Goal: Task Accomplishment & Management: Manage account settings

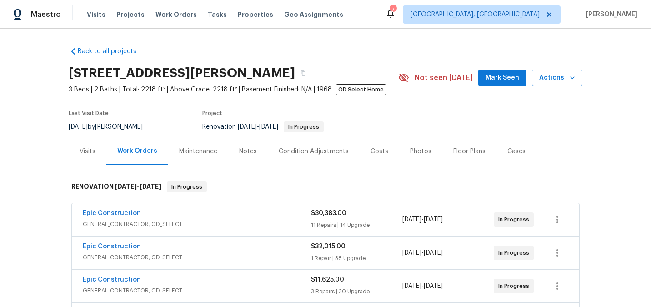
scroll to position [64, 0]
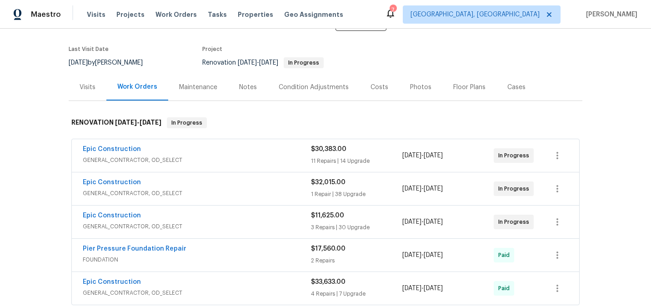
click at [267, 165] on span "GENERAL_CONTRACTOR, OD_SELECT" at bounding box center [197, 160] width 228 height 9
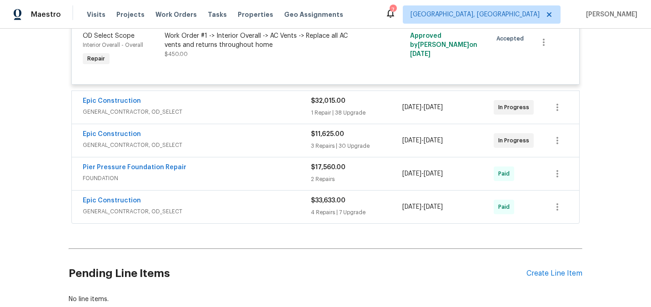
click at [277, 107] on div "Epic Construction" at bounding box center [197, 101] width 228 height 11
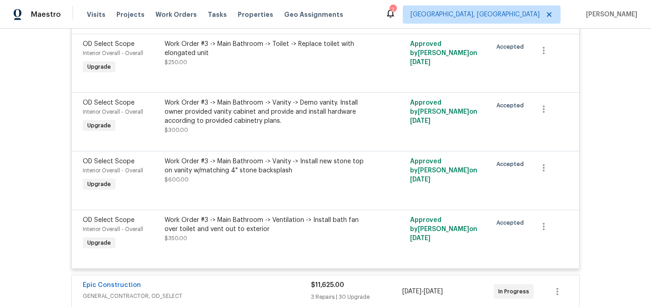
scroll to position [4098, 0]
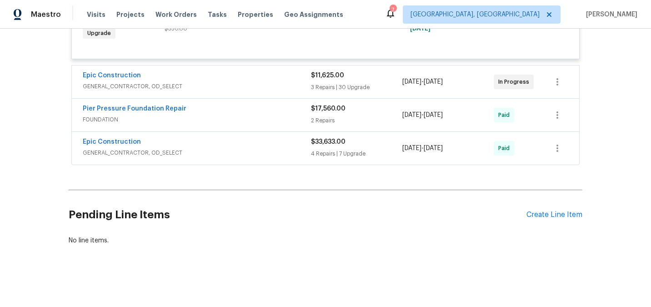
click at [265, 147] on div "Epic Construction" at bounding box center [197, 142] width 228 height 11
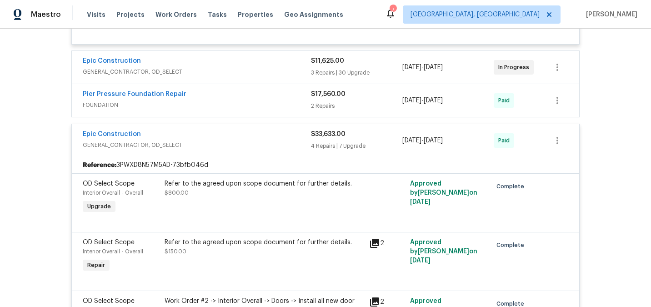
click at [257, 110] on span "FOUNDATION" at bounding box center [197, 104] width 228 height 9
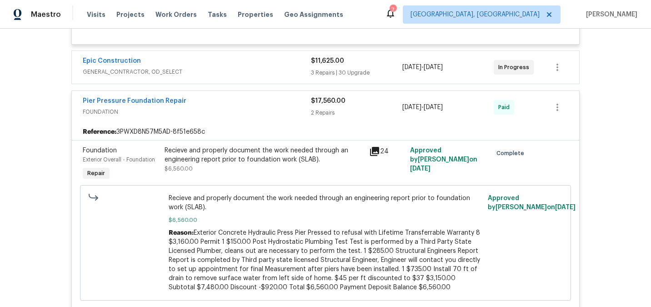
click at [263, 76] on span "GENERAL_CONTRACTOR, OD_SELECT" at bounding box center [197, 71] width 228 height 9
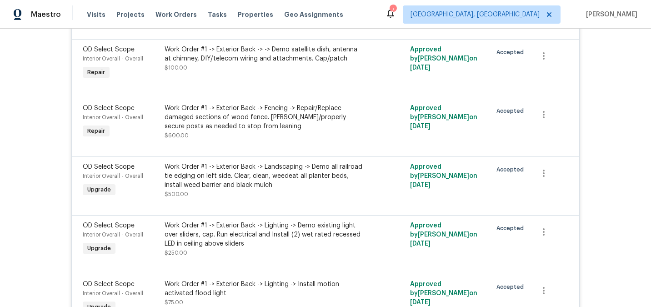
scroll to position [868, 0]
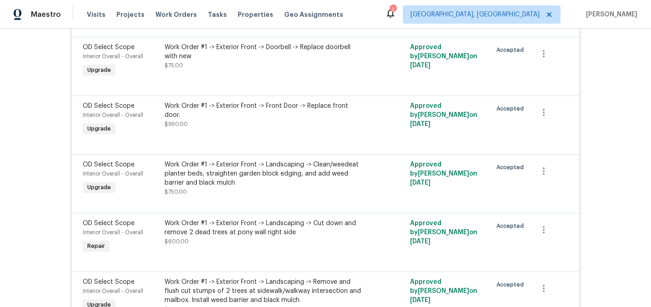
click at [246, 196] on div "Work Order #1 -> Exterior Front -> Landscaping -> Clean/weedeat planter beds, s…" at bounding box center [264, 178] width 199 height 36
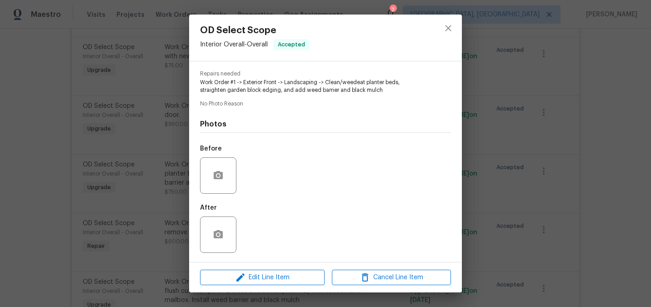
scroll to position [0, 0]
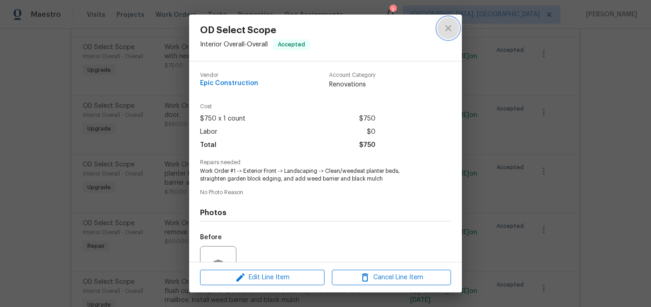
click at [446, 27] on icon "close" at bounding box center [448, 28] width 11 height 11
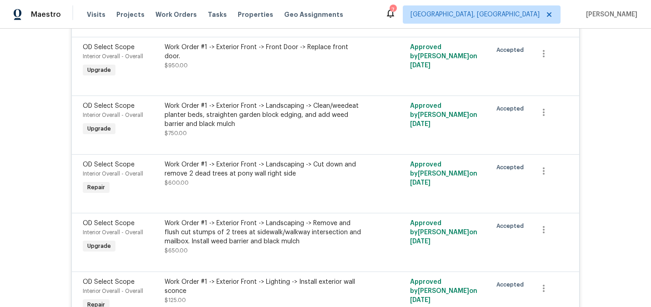
scroll to position [1406, 0]
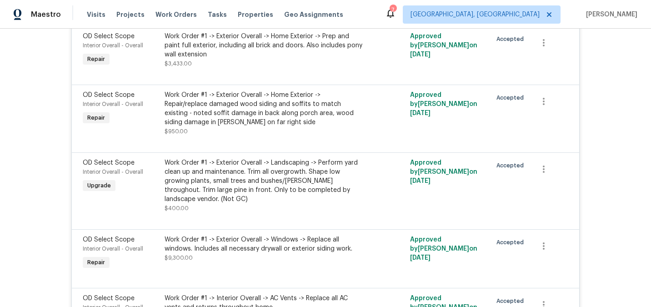
click at [249, 229] on div "OD Select Scope Interior Overall - Overall Upgrade Work Order #1 -> Exterior Ov…" at bounding box center [325, 190] width 507 height 77
click at [254, 221] on div at bounding box center [326, 218] width 486 height 11
click at [253, 204] on div "Work Order #1 -> Exterior Overall -> Landscaping -> Perform yard clean up and m…" at bounding box center [264, 180] width 199 height 45
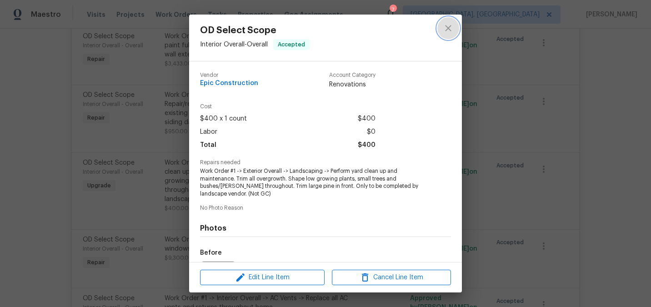
click at [449, 37] on button "close" at bounding box center [448, 28] width 22 height 22
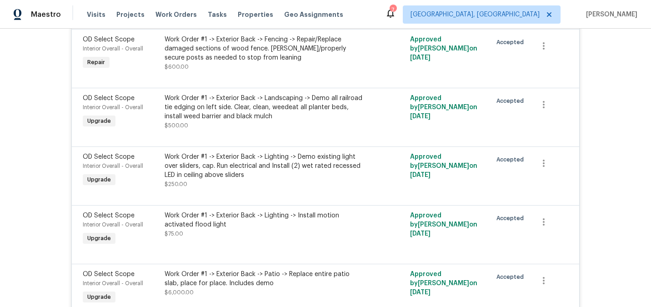
scroll to position [407, 0]
click at [286, 119] on div "Work Order #1 -> Exterior Back -> Landscaping -> Demo all railroad tie edging o…" at bounding box center [264, 106] width 199 height 27
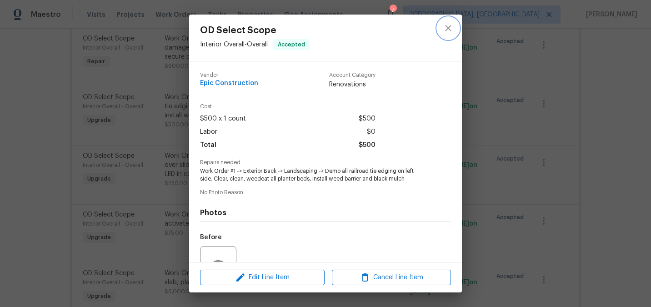
click at [448, 23] on icon "close" at bounding box center [448, 28] width 11 height 11
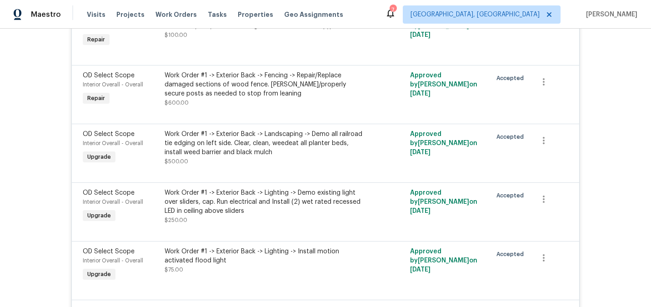
scroll to position [0, 0]
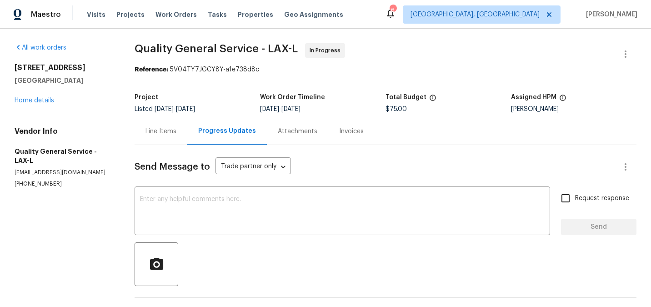
click at [169, 129] on div "Line Items" at bounding box center [161, 131] width 31 height 9
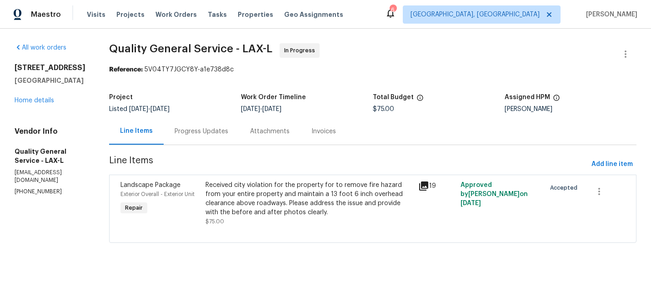
click at [265, 187] on div "Received city violation for the property for to remove fire hazard from your en…" at bounding box center [309, 199] width 207 height 36
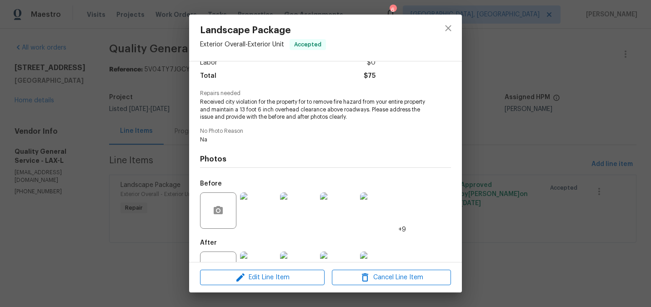
scroll to position [104, 0]
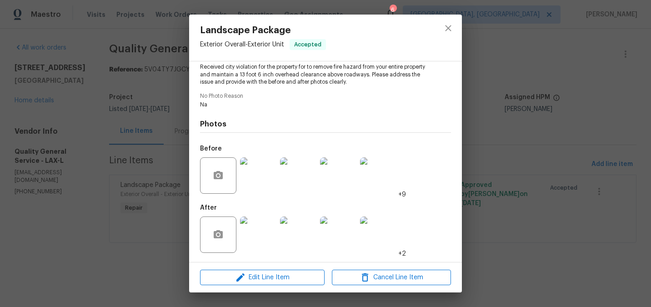
click at [257, 181] on img at bounding box center [258, 175] width 36 height 36
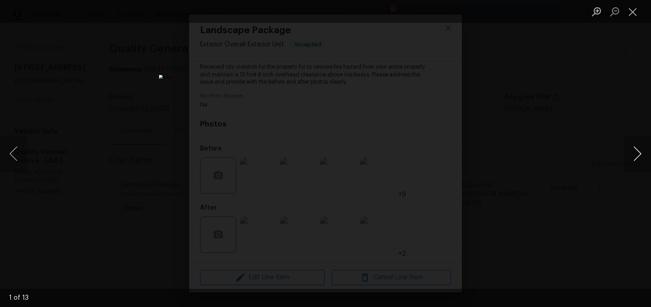
click at [641, 152] on button "Next image" at bounding box center [637, 153] width 27 height 36
click at [631, 14] on button "Close lightbox" at bounding box center [633, 12] width 18 height 16
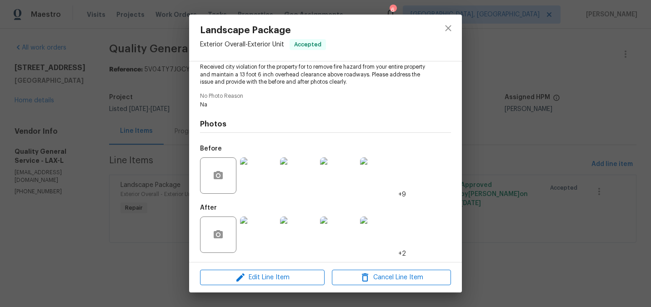
click at [261, 231] on img at bounding box center [258, 234] width 36 height 36
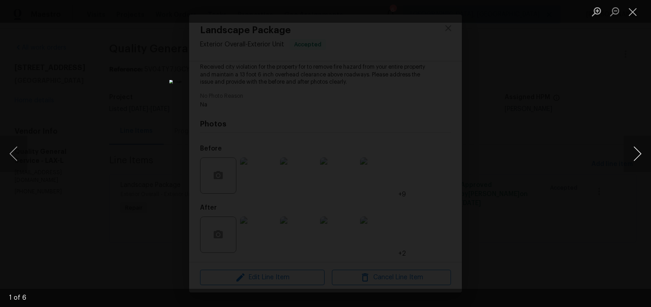
click at [638, 154] on button "Next image" at bounding box center [637, 153] width 27 height 36
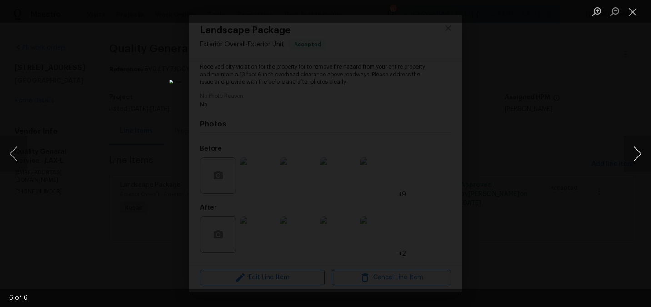
click at [638, 154] on button "Next image" at bounding box center [637, 153] width 27 height 36
click at [633, 14] on button "Close lightbox" at bounding box center [633, 12] width 18 height 16
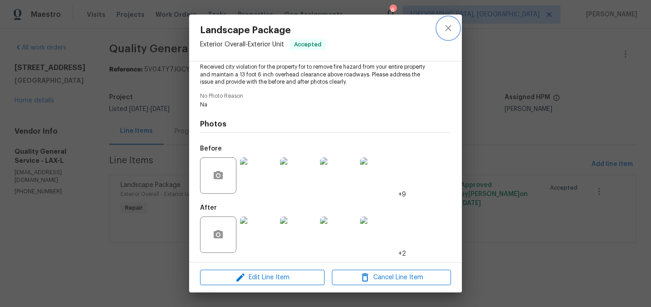
click at [451, 32] on icon "close" at bounding box center [448, 28] width 11 height 11
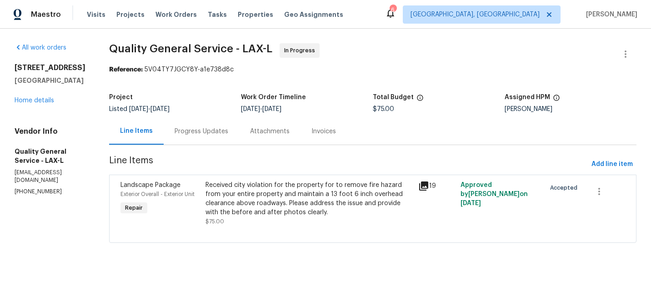
click at [327, 197] on div "Received city violation for the property for to remove fire hazard from your en…" at bounding box center [309, 199] width 207 height 36
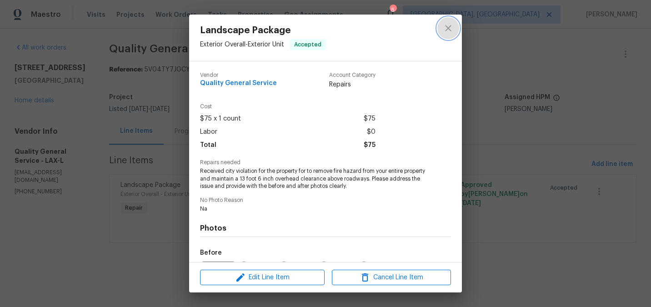
click at [453, 32] on icon "close" at bounding box center [448, 28] width 11 height 11
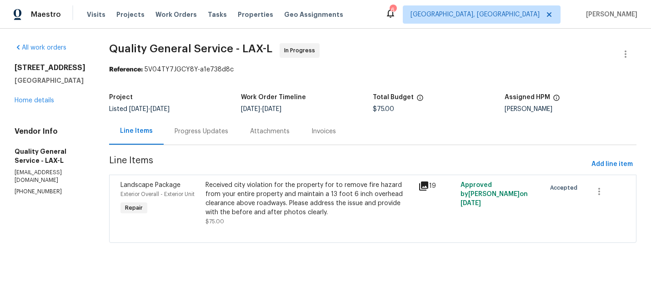
click at [205, 134] on div "Progress Updates" at bounding box center [202, 131] width 54 height 9
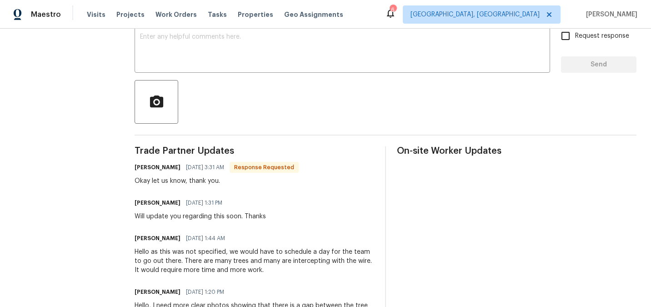
scroll to position [122, 0]
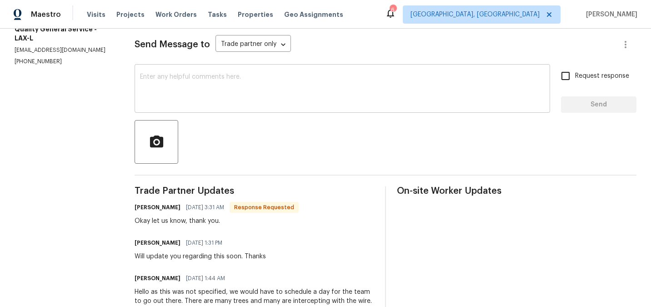
click at [214, 89] on textarea at bounding box center [342, 90] width 405 height 32
